Goal: Find specific page/section: Find specific page/section

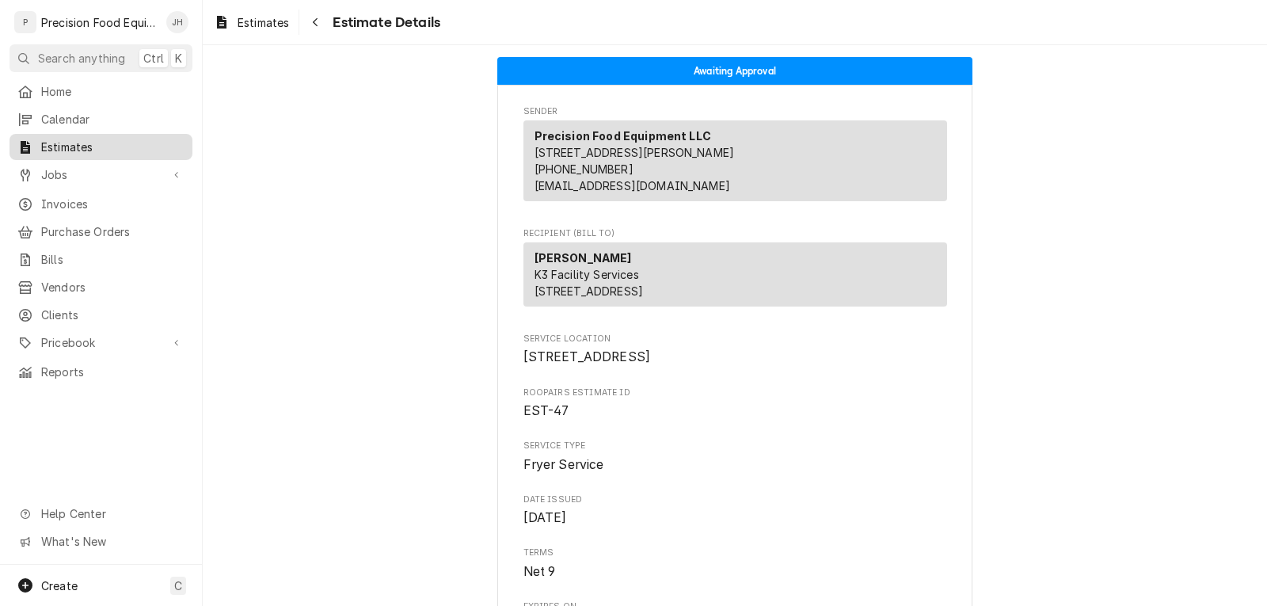
click at [101, 145] on span "Estimates" at bounding box center [112, 147] width 143 height 17
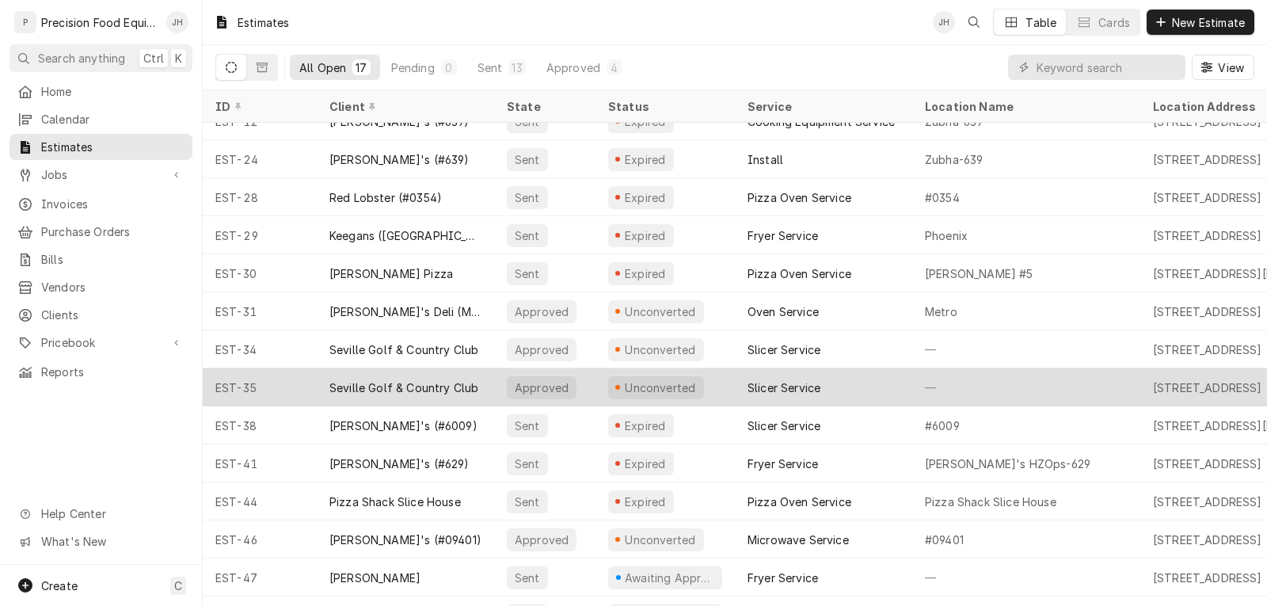
scroll to position [173, 0]
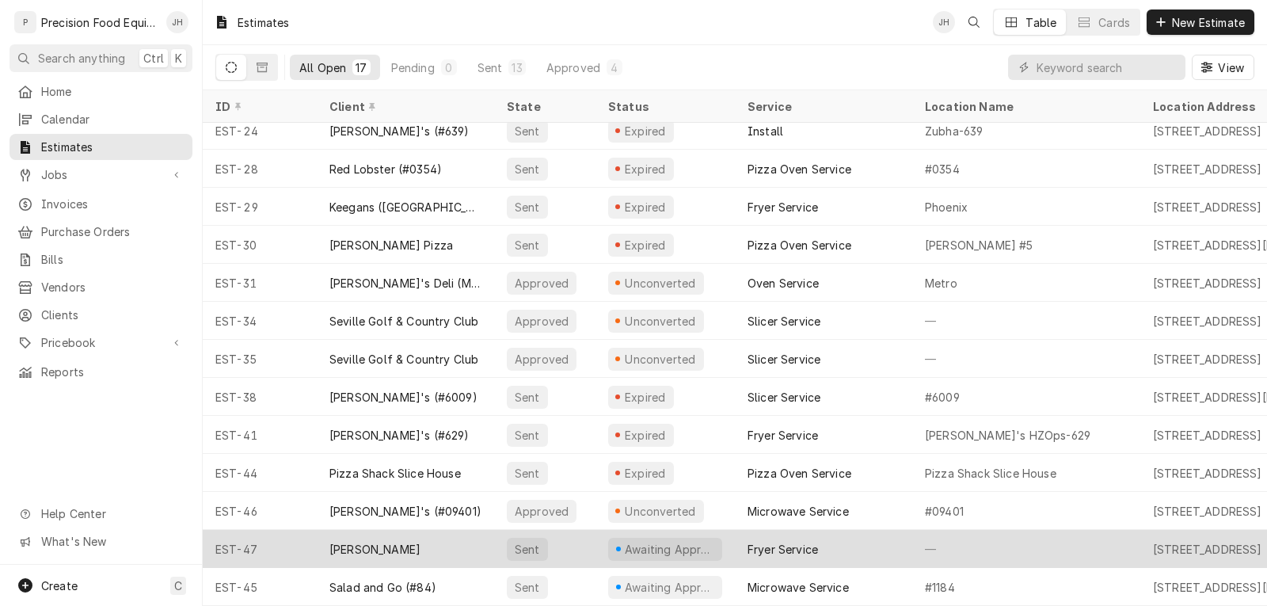
click at [479, 534] on div "[PERSON_NAME]" at bounding box center [405, 549] width 177 height 38
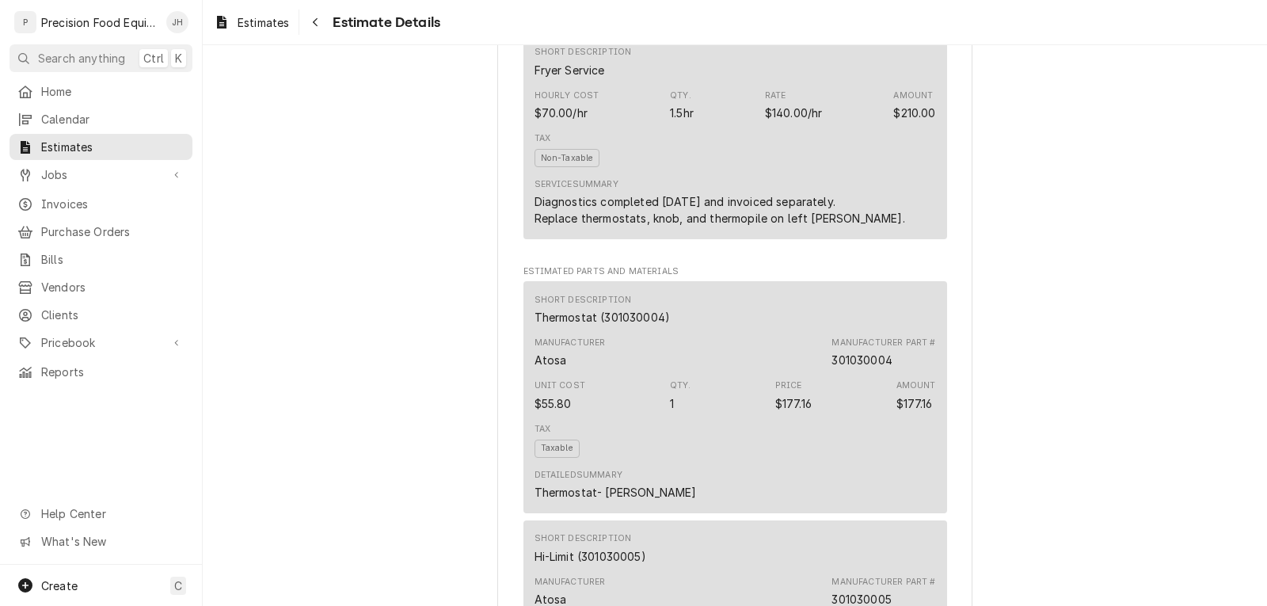
scroll to position [860, 0]
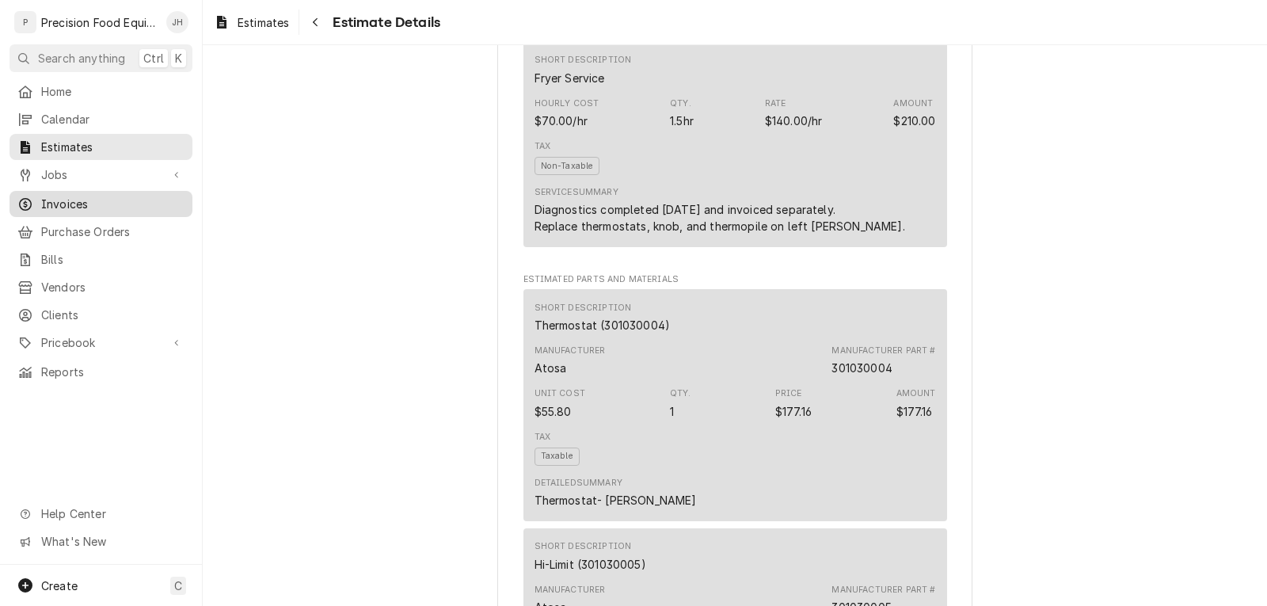
click at [64, 196] on span "Invoices" at bounding box center [112, 204] width 143 height 17
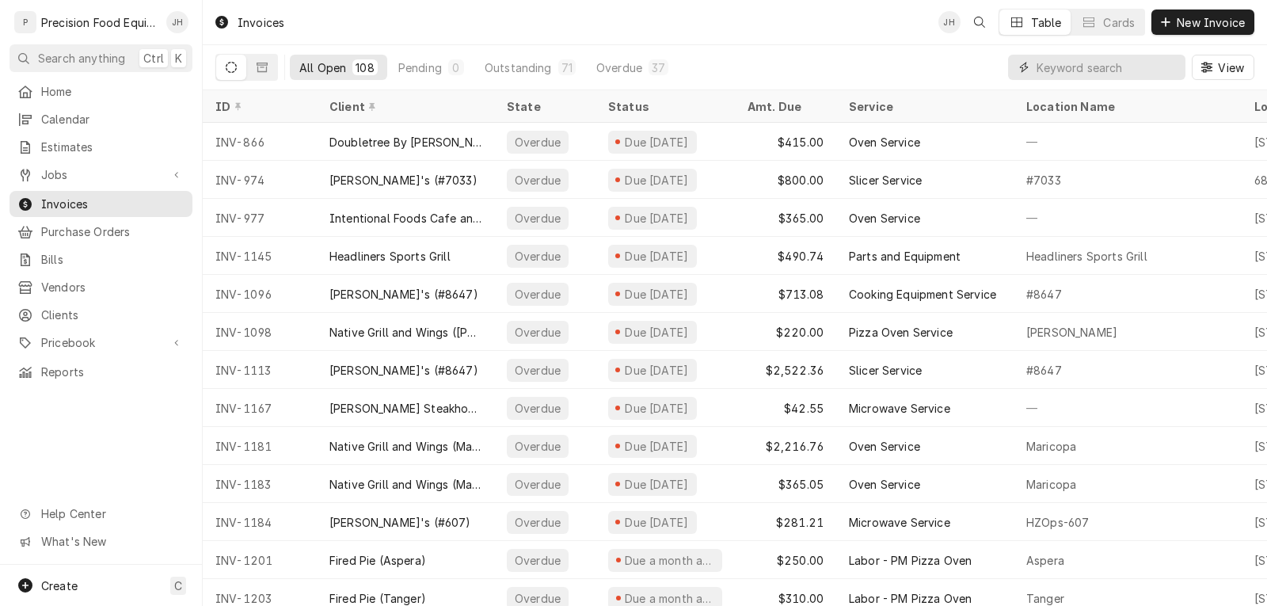
click at [1060, 68] on input "Dynamic Content Wrapper" at bounding box center [1107, 67] width 141 height 25
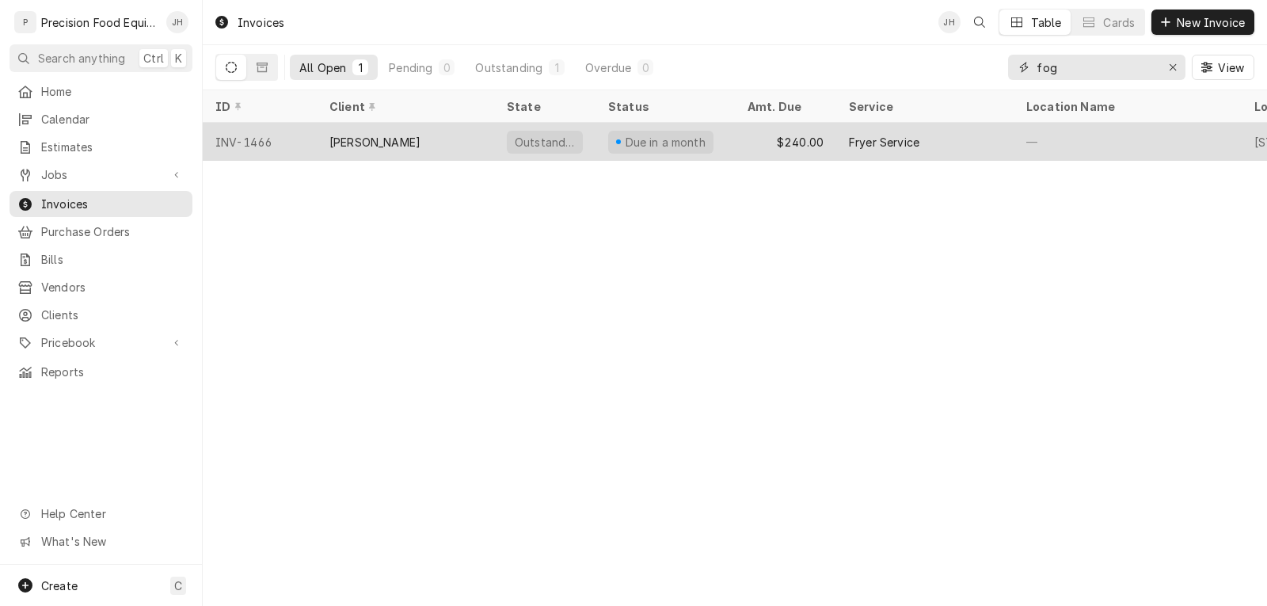
type input "fog"
click at [463, 138] on div "[PERSON_NAME]" at bounding box center [405, 142] width 177 height 38
